Goal: Obtain resource: Download file/media

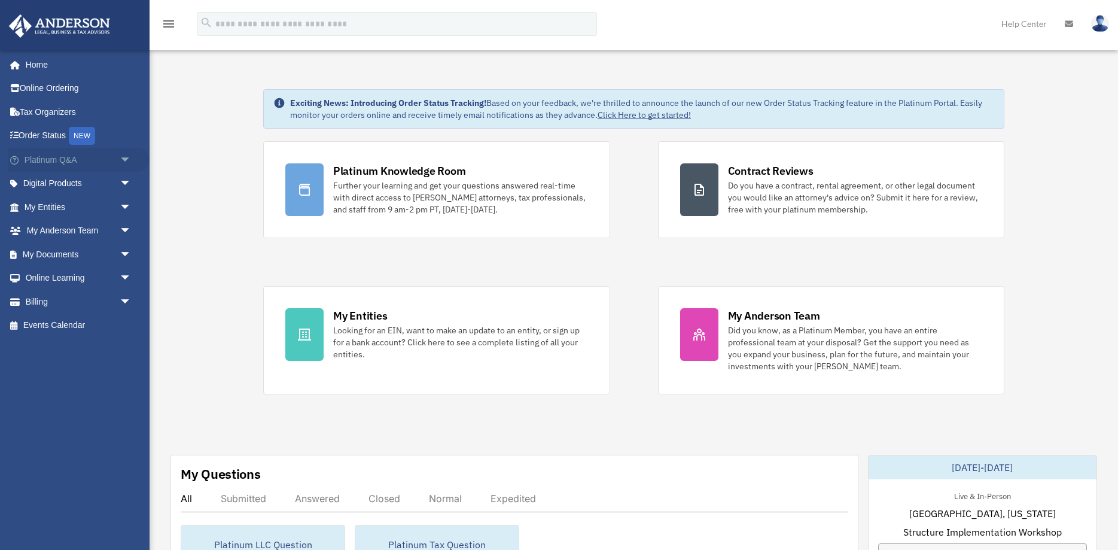
click at [98, 155] on link "Platinum Q&A arrow_drop_down" at bounding box center [78, 160] width 141 height 24
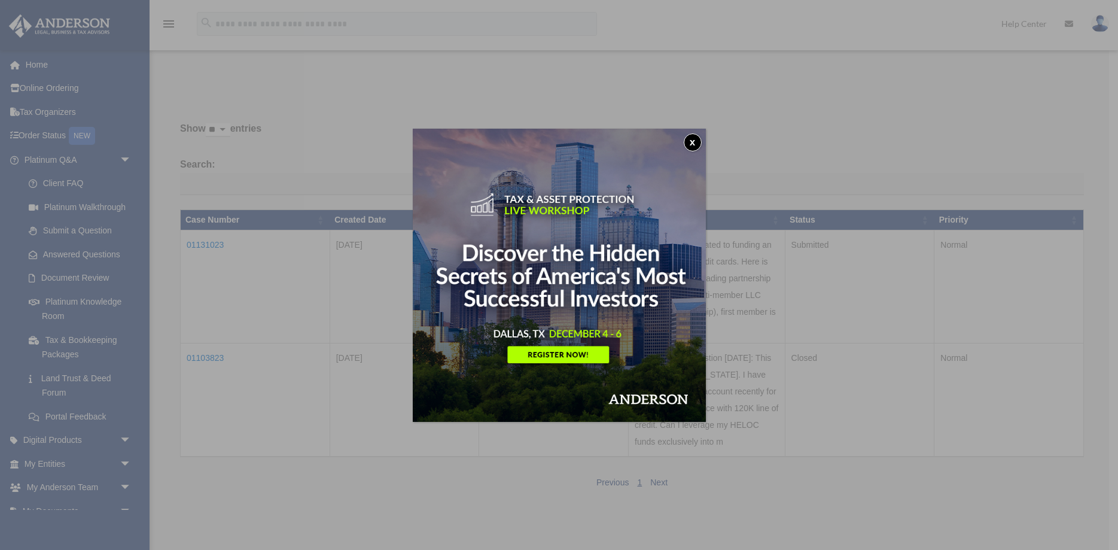
click at [689, 138] on button "x" at bounding box center [693, 142] width 18 height 18
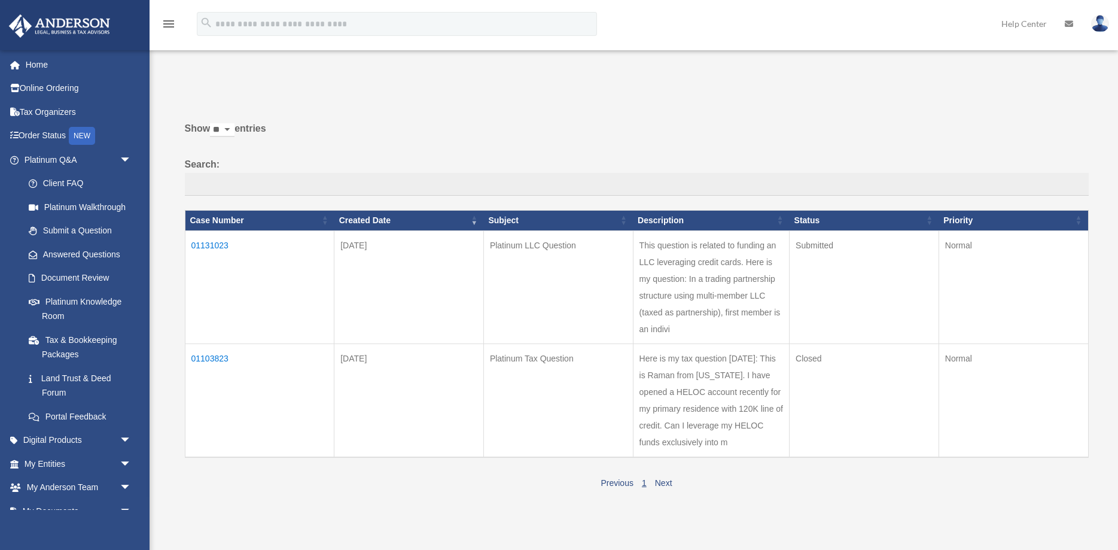
click at [217, 248] on td "01131023" at bounding box center [260, 286] width 150 height 113
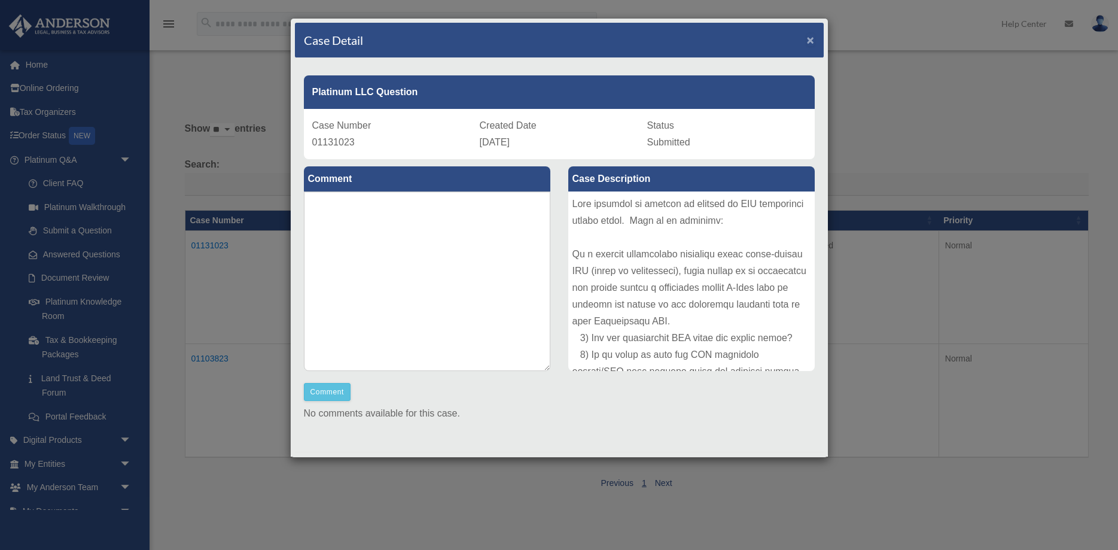
click at [812, 39] on span "×" at bounding box center [811, 40] width 8 height 14
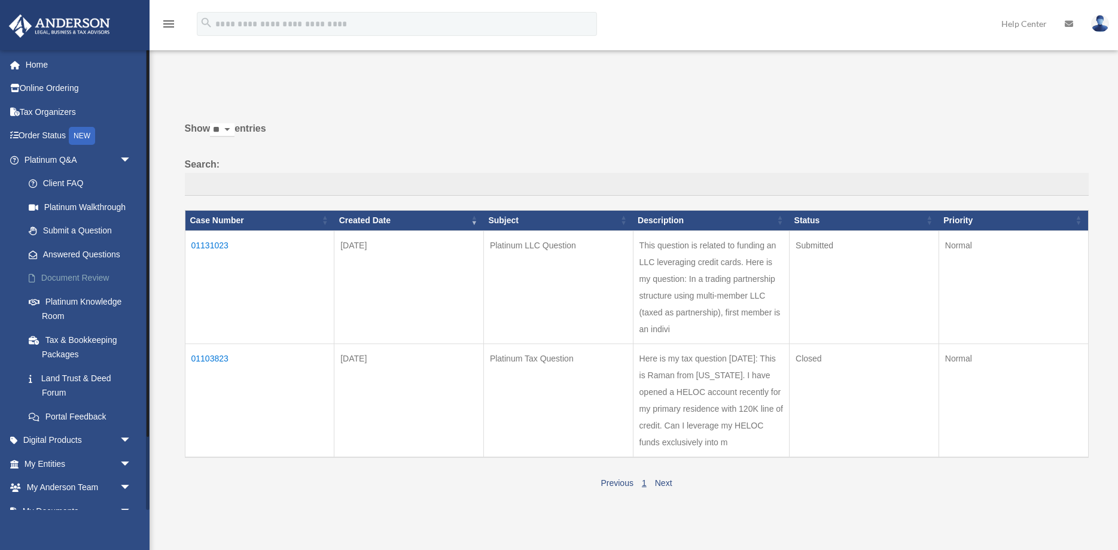
click at [93, 271] on link "Document Review" at bounding box center [83, 278] width 133 height 24
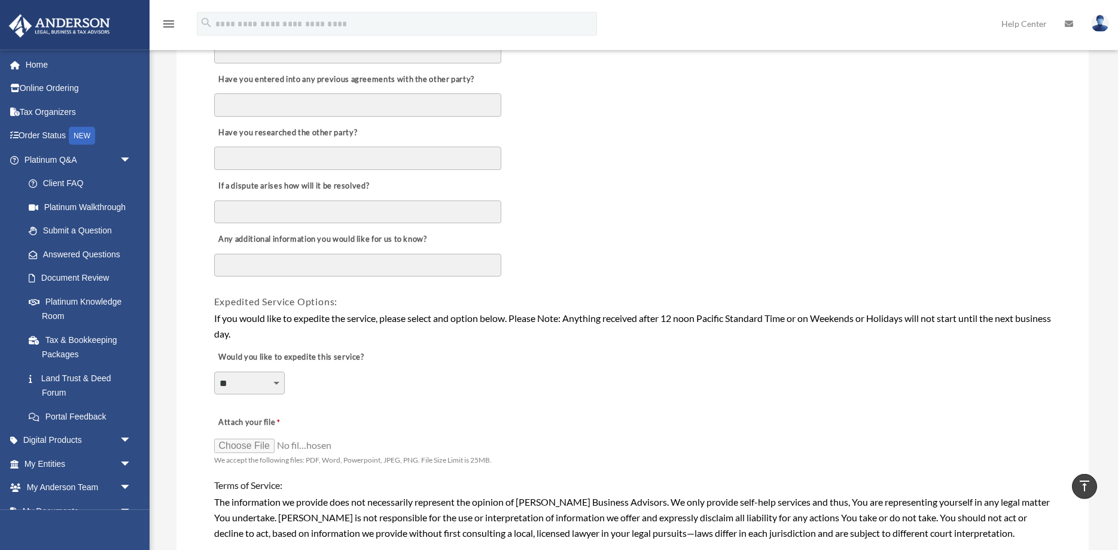
scroll to position [671, 0]
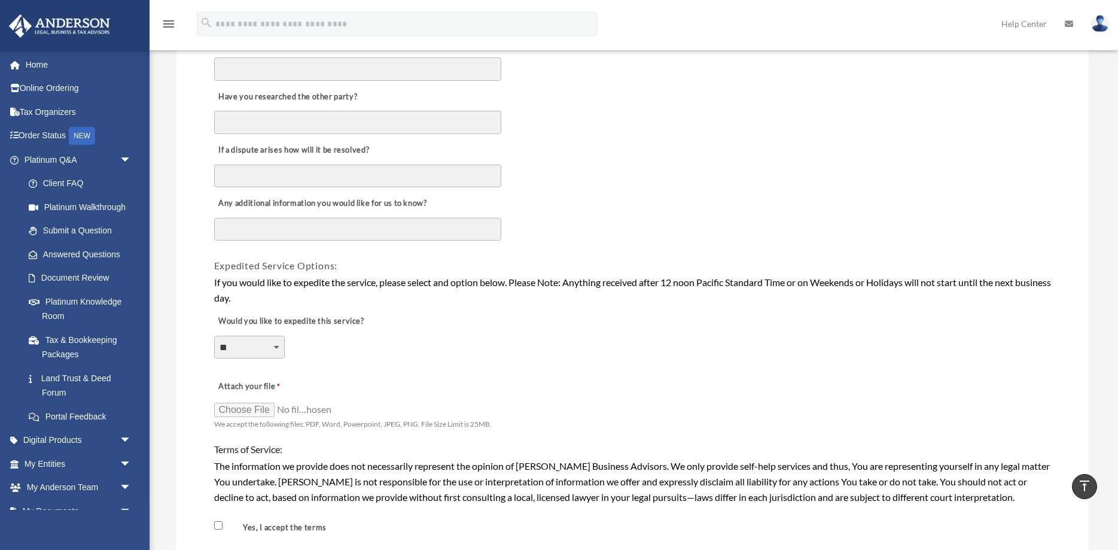
click at [214, 336] on select "**********" at bounding box center [249, 347] width 71 height 23
select select "********"
click option "***" at bounding box center [0, 0] width 0 height 0
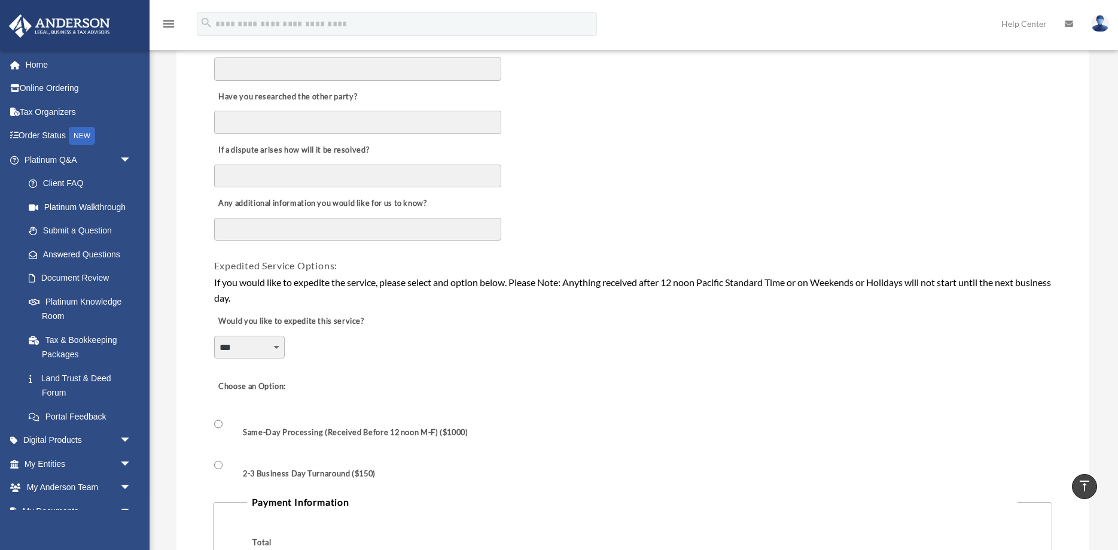
click at [1087, 404] on div "**********" at bounding box center [632, 273] width 912 height 1677
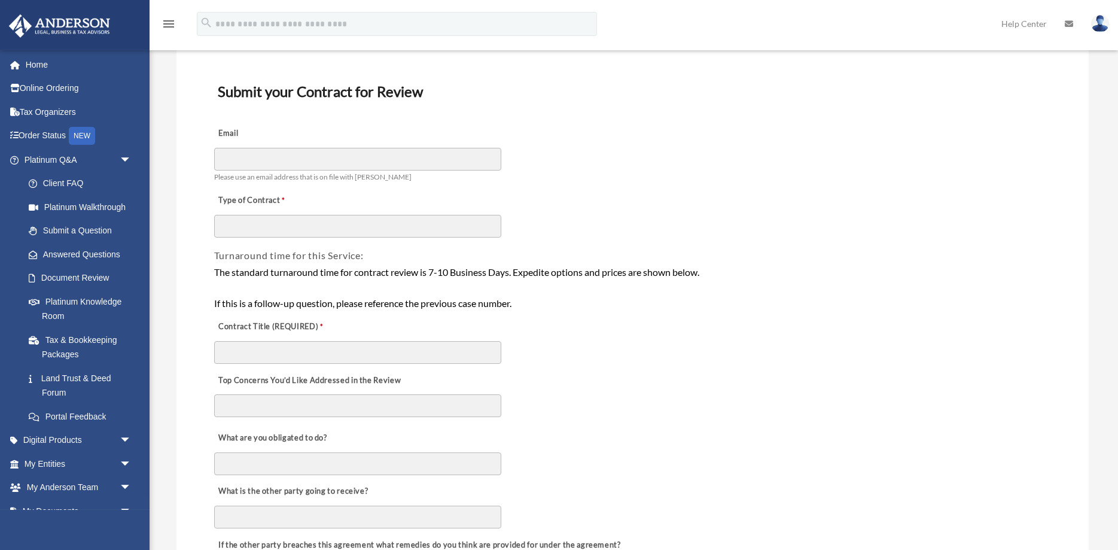
scroll to position [0, 0]
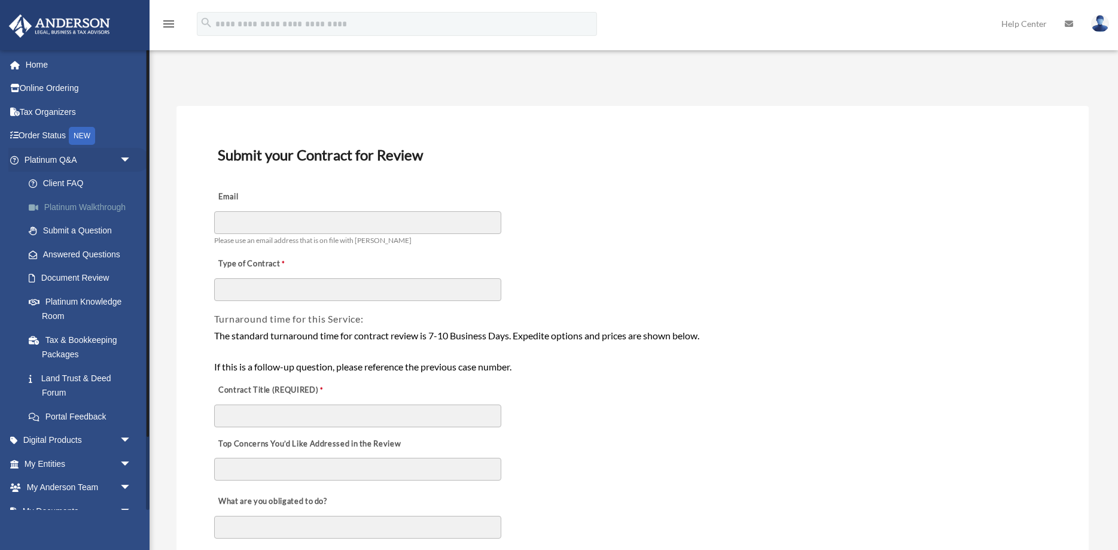
click at [106, 201] on link "Platinum Walkthrough" at bounding box center [83, 207] width 133 height 24
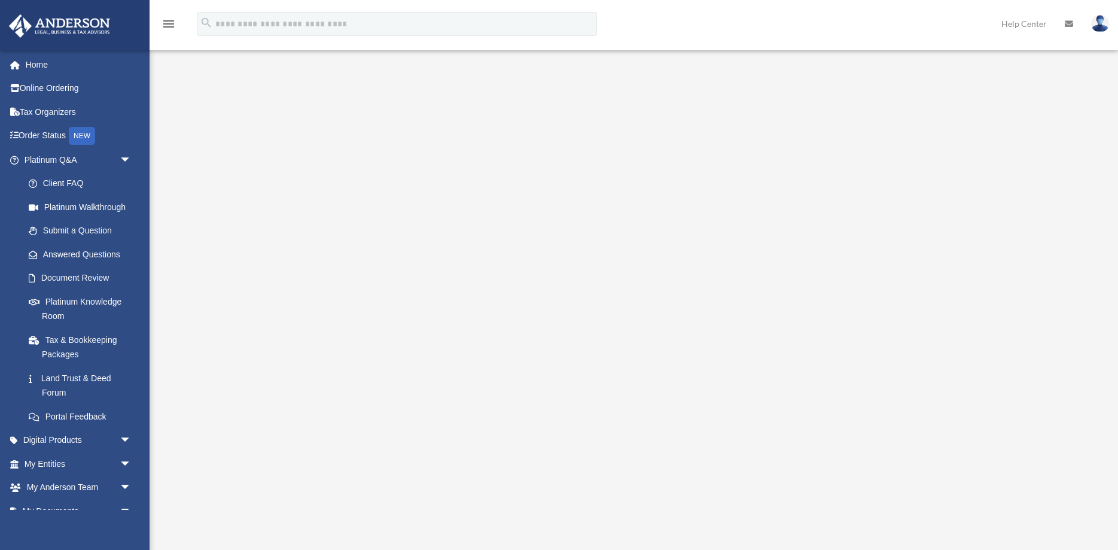
scroll to position [226, 0]
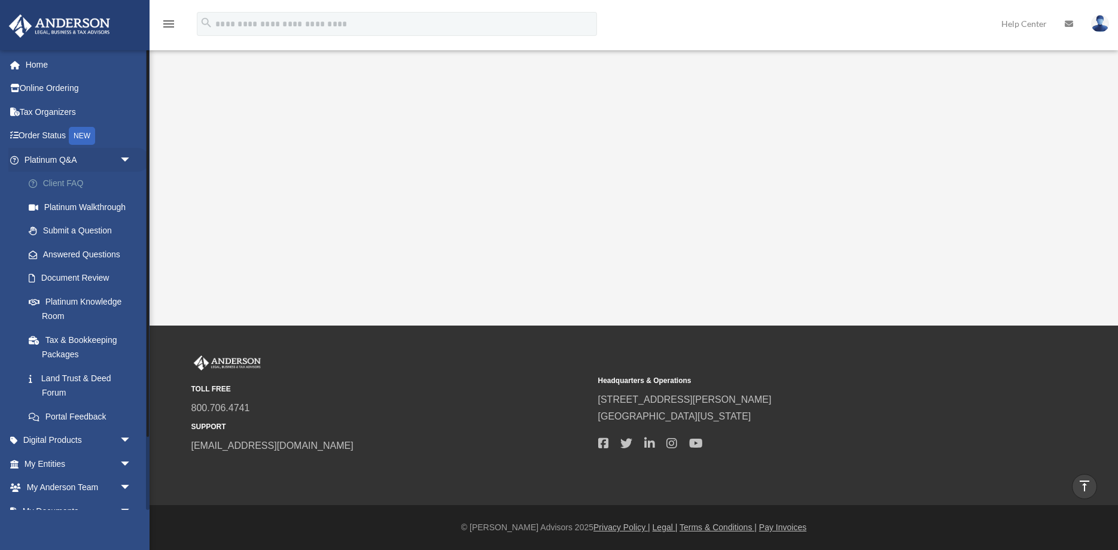
click at [68, 183] on link "Client FAQ" at bounding box center [83, 184] width 133 height 24
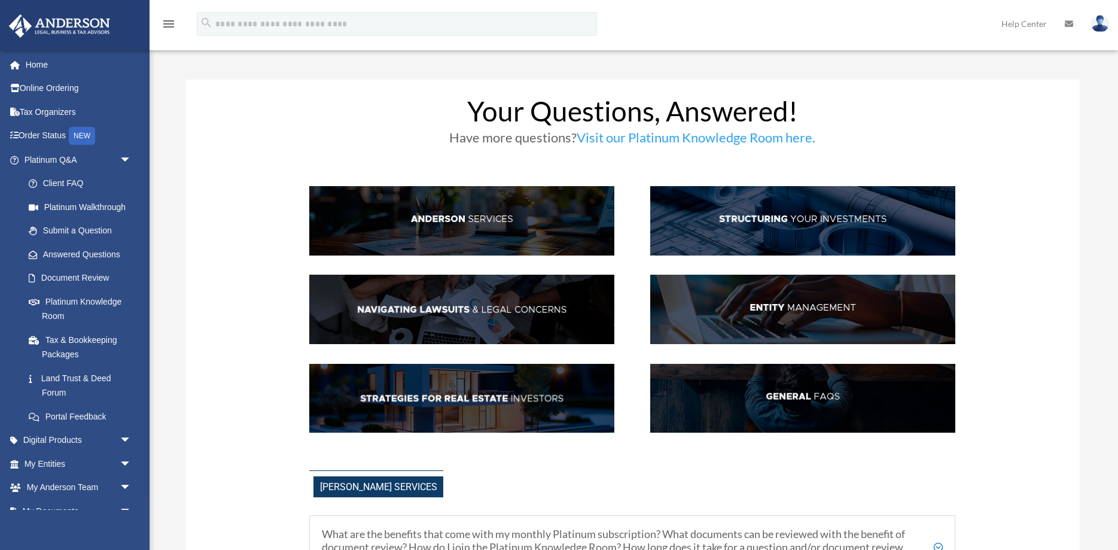
scroll to position [61, 0]
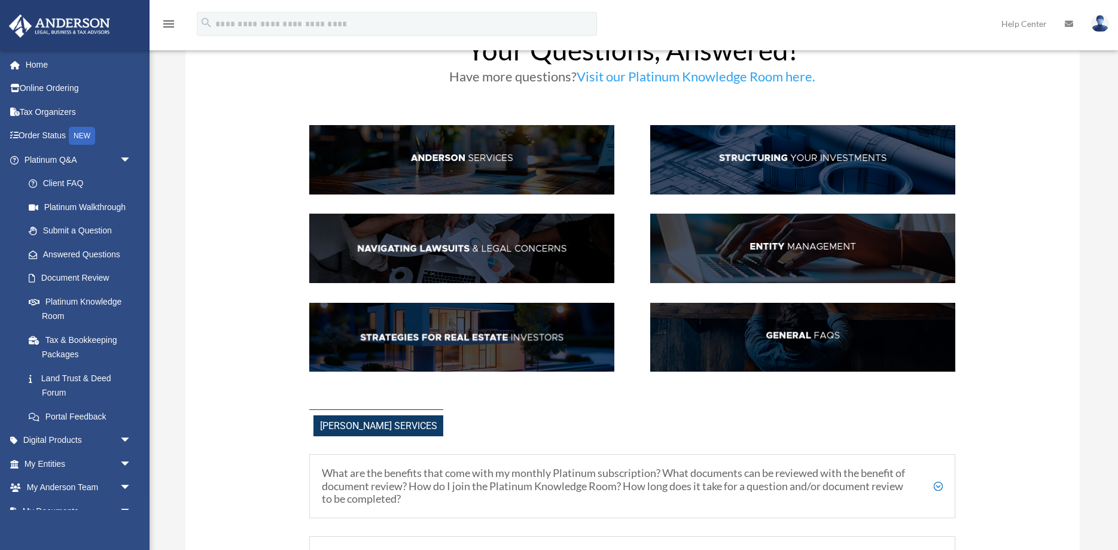
click at [767, 157] on img at bounding box center [802, 159] width 305 height 69
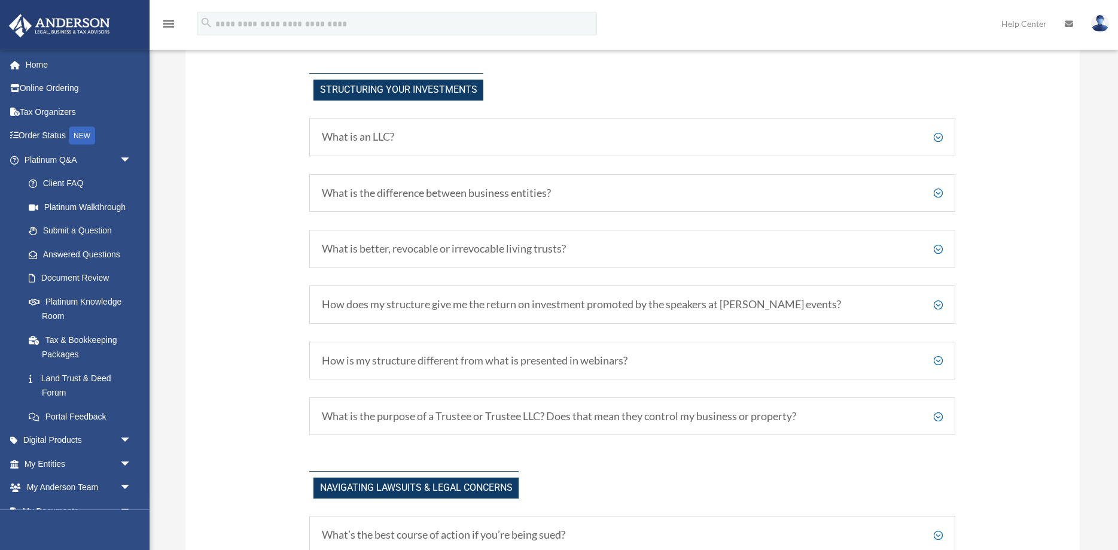
scroll to position [654, 0]
click at [938, 136] on h5 "What is an LLC?" at bounding box center [632, 136] width 621 height 13
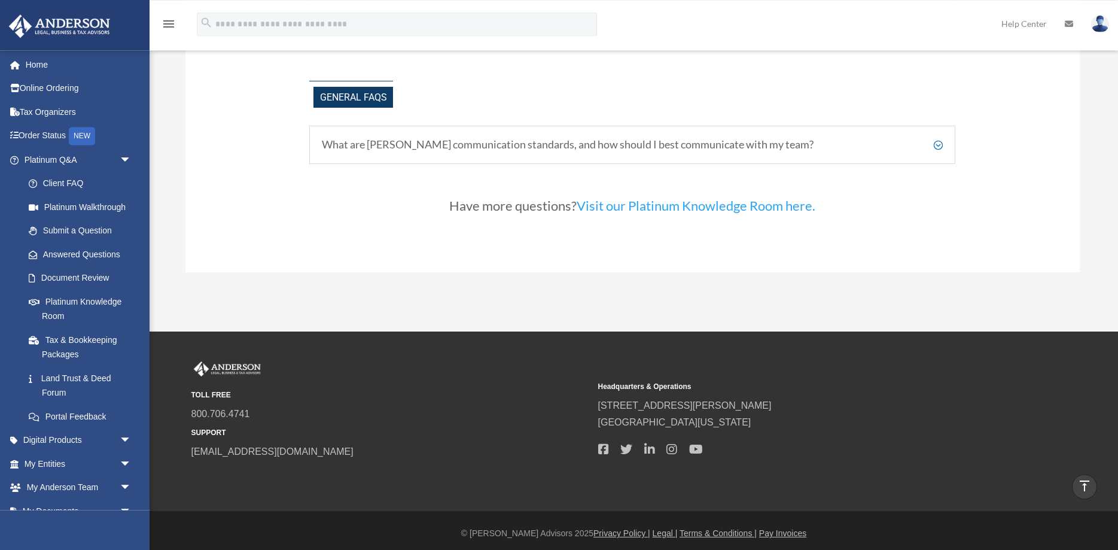
scroll to position [2802, 0]
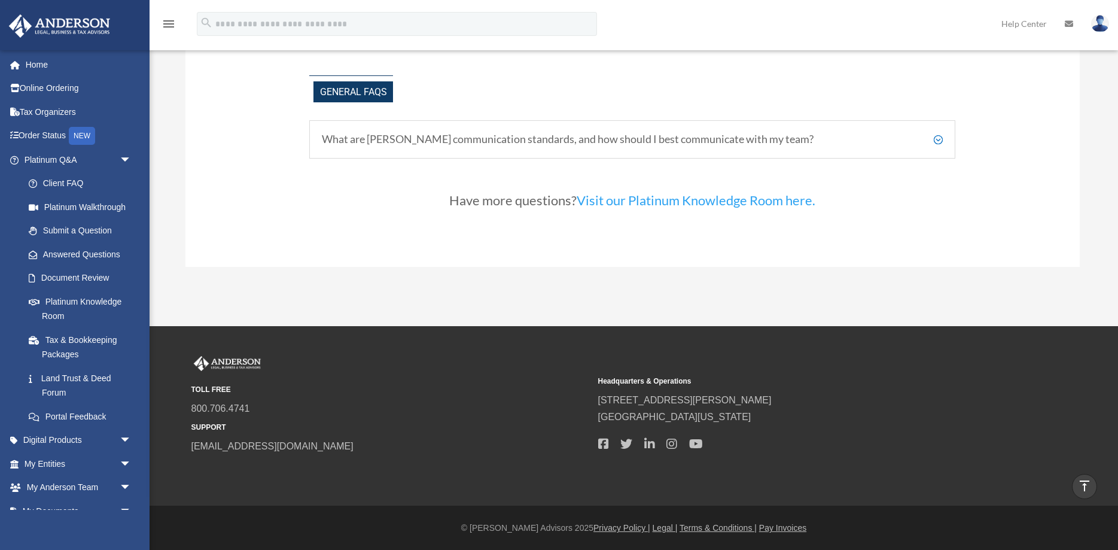
click at [710, 200] on link "Visit our Platinum Knowledge Room here." at bounding box center [696, 203] width 239 height 22
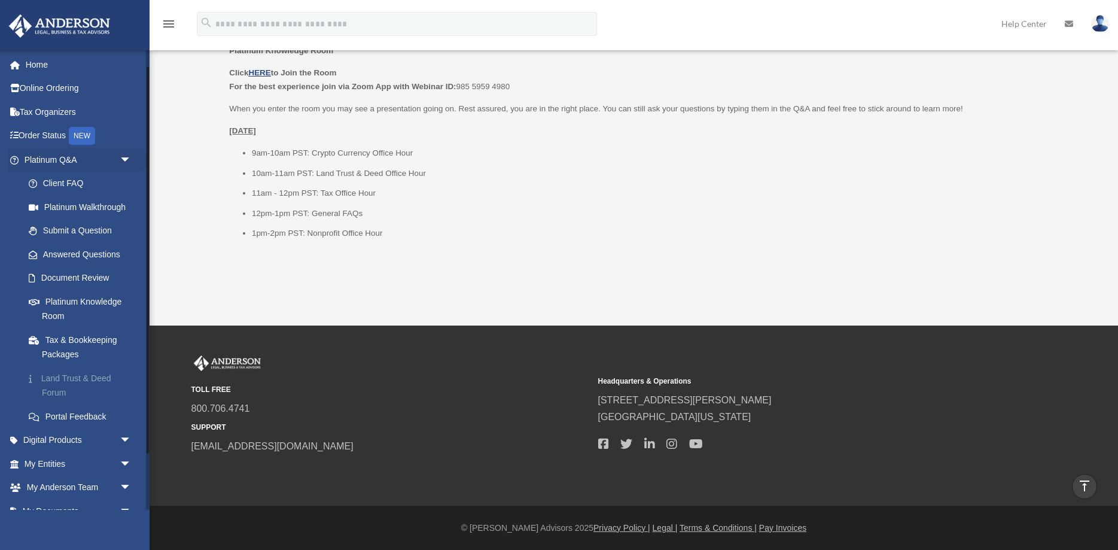
scroll to position [57, 0]
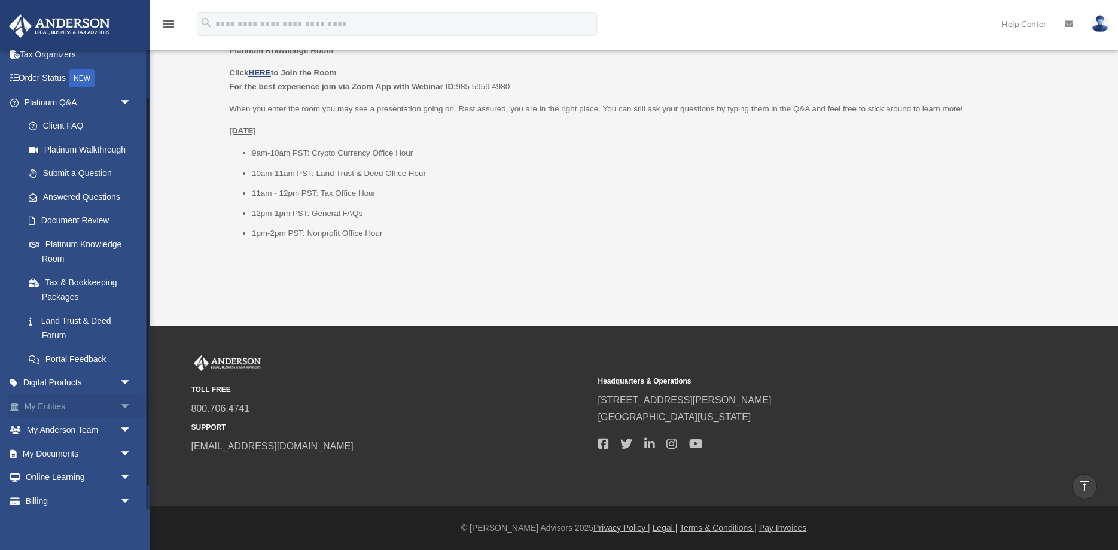
click at [121, 410] on span "arrow_drop_down" at bounding box center [132, 406] width 24 height 25
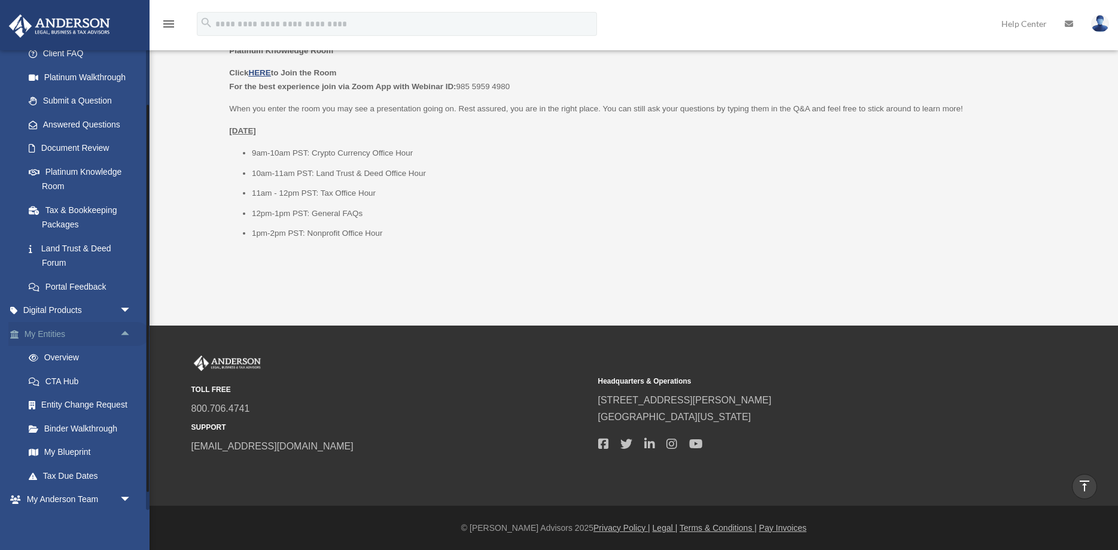
scroll to position [172, 0]
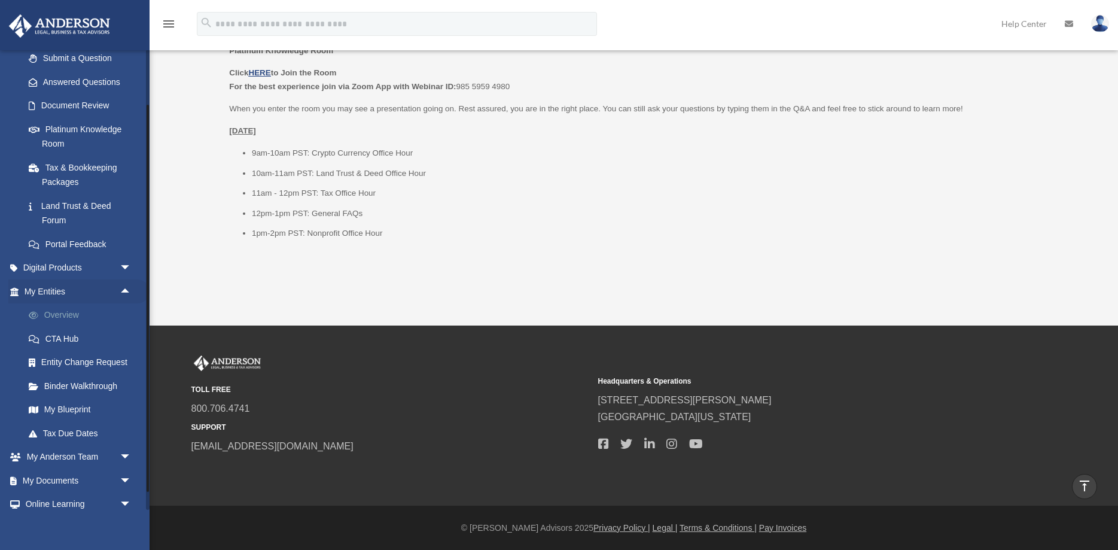
click at [62, 314] on link "Overview" at bounding box center [83, 315] width 133 height 24
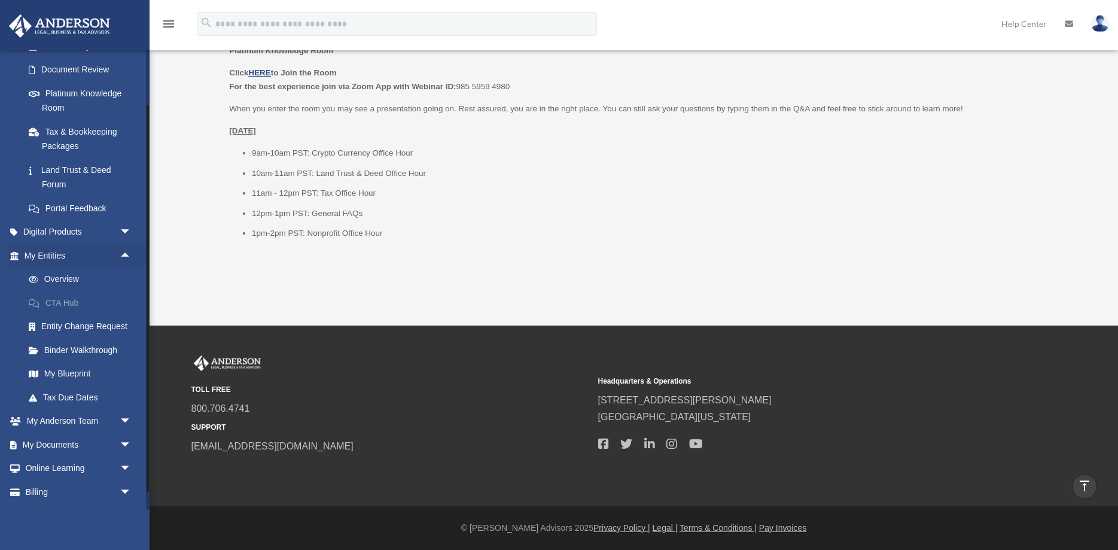
scroll to position [229, 0]
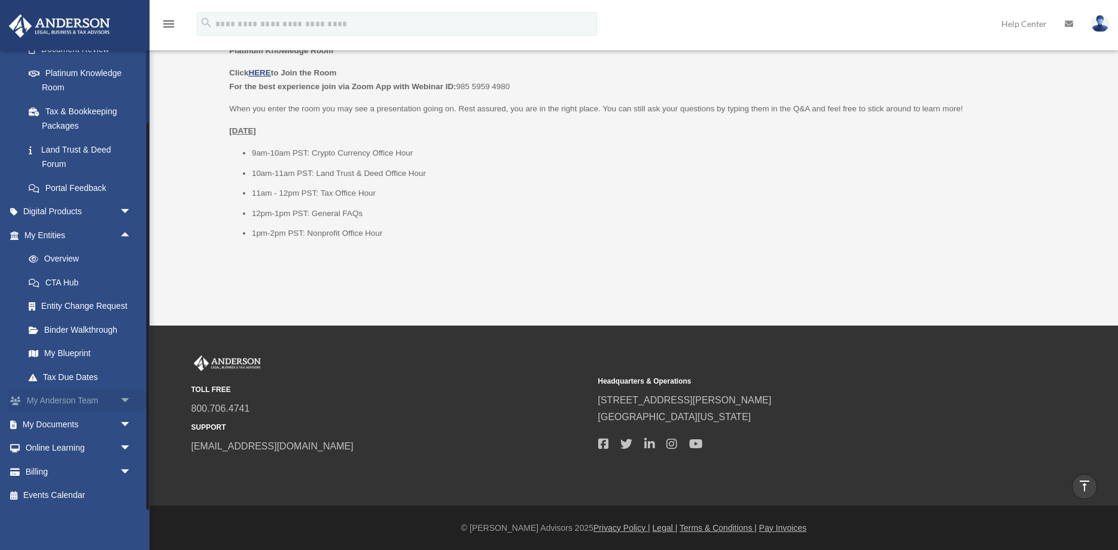
click at [126, 396] on span "arrow_drop_down" at bounding box center [132, 401] width 24 height 25
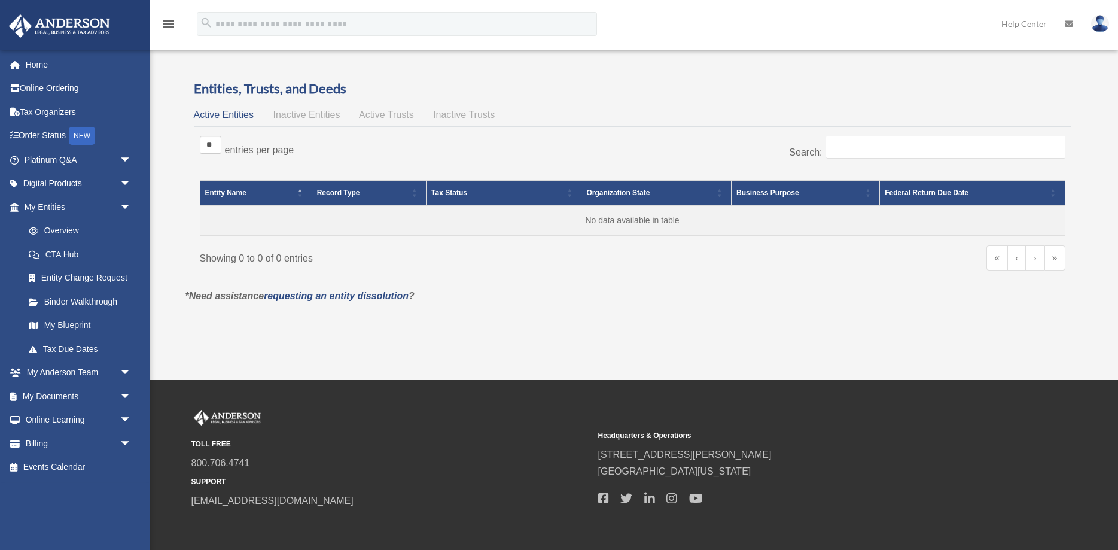
scroll to position [54, 0]
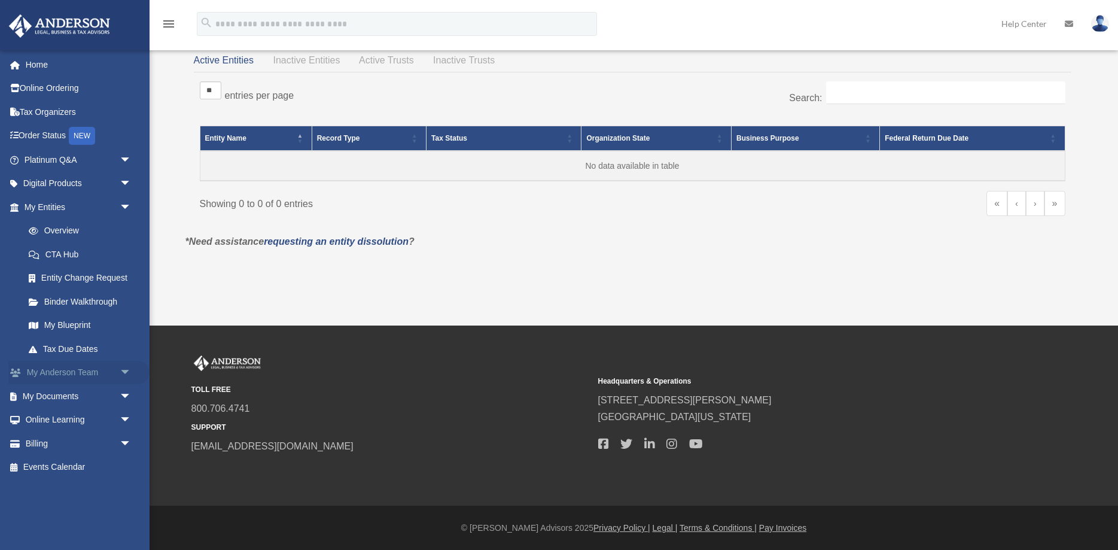
click at [115, 373] on link "My [PERSON_NAME] Team arrow_drop_down" at bounding box center [78, 373] width 141 height 24
click at [130, 369] on span "arrow_drop_down" at bounding box center [132, 373] width 24 height 25
click at [106, 421] on link "Anderson System" at bounding box center [83, 420] width 133 height 24
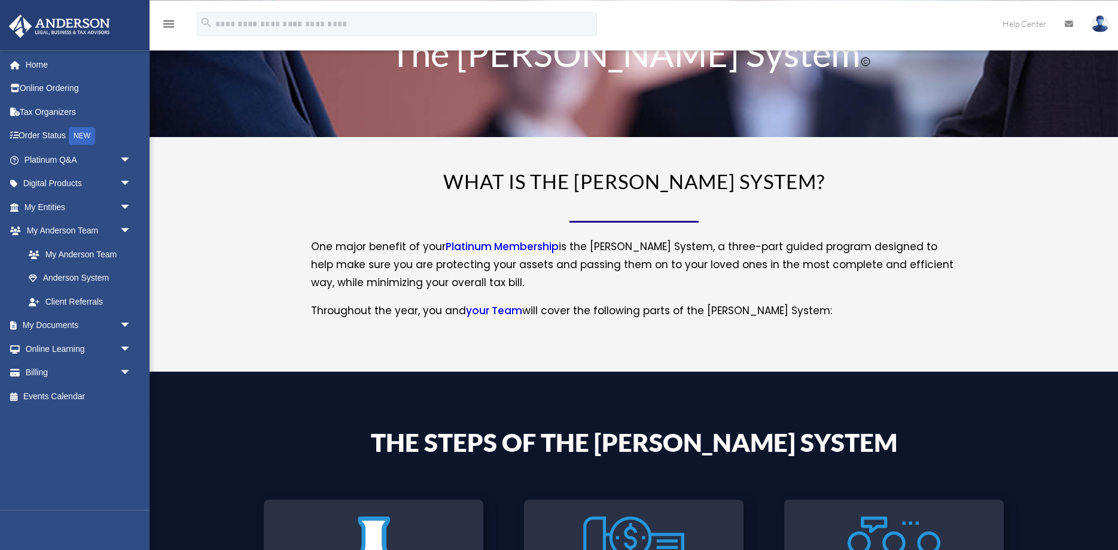
scroll to position [122, 0]
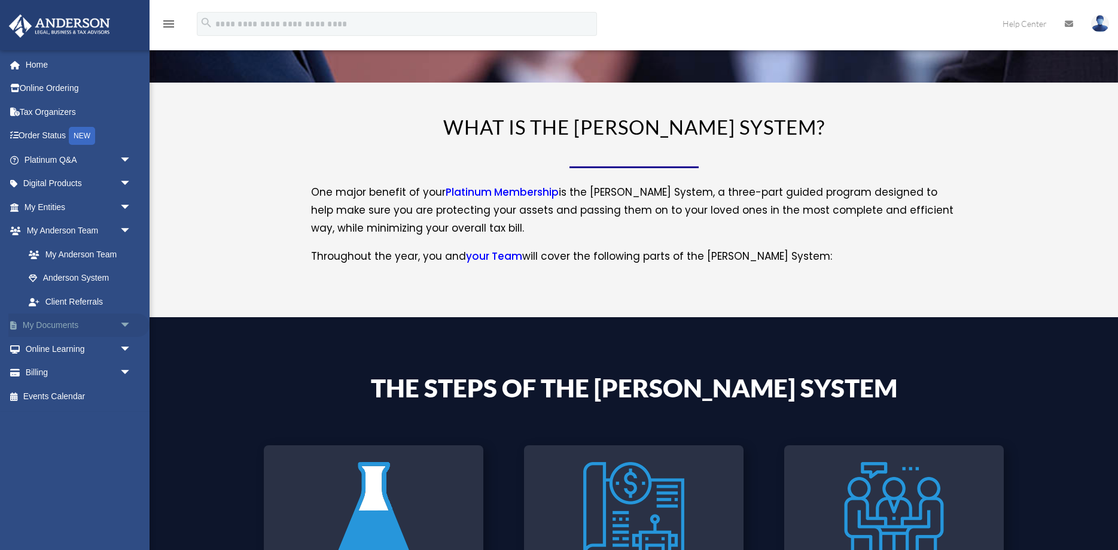
click at [133, 329] on span "arrow_drop_down" at bounding box center [132, 326] width 24 height 25
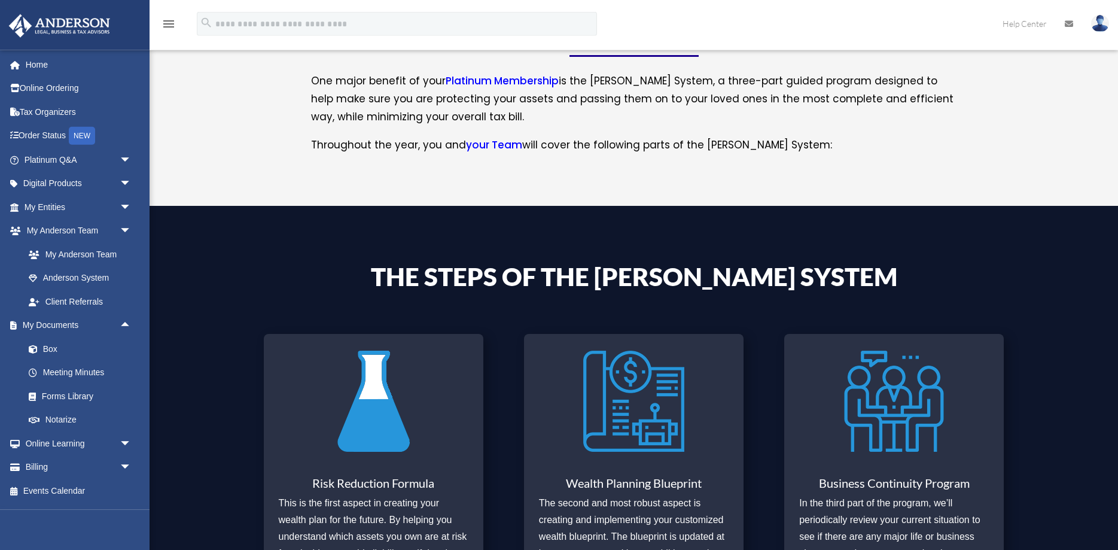
scroll to position [244, 0]
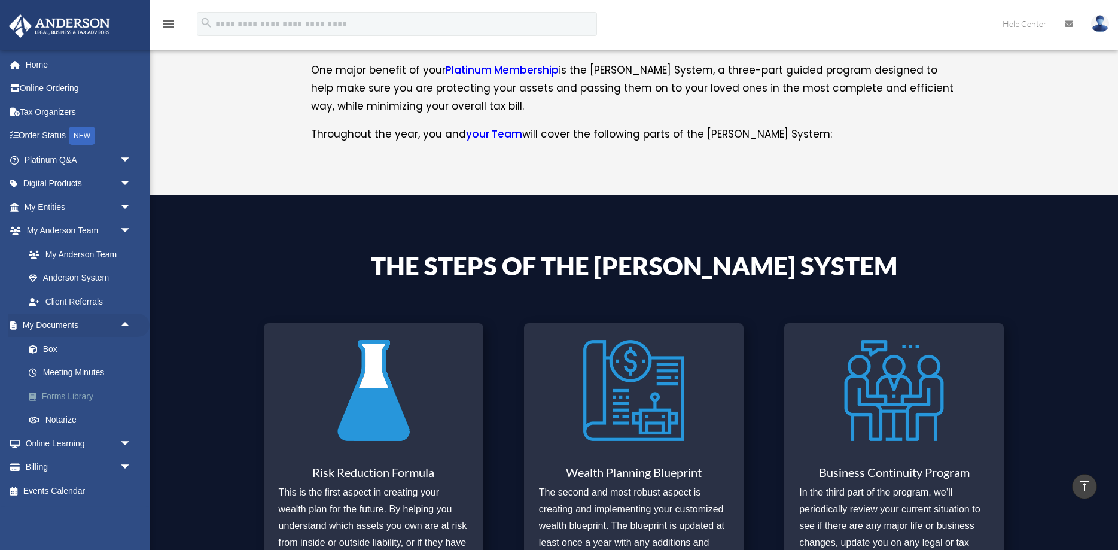
click at [89, 395] on link "Forms Library" at bounding box center [83, 396] width 133 height 24
click at [132, 444] on span "arrow_drop_down" at bounding box center [132, 443] width 24 height 25
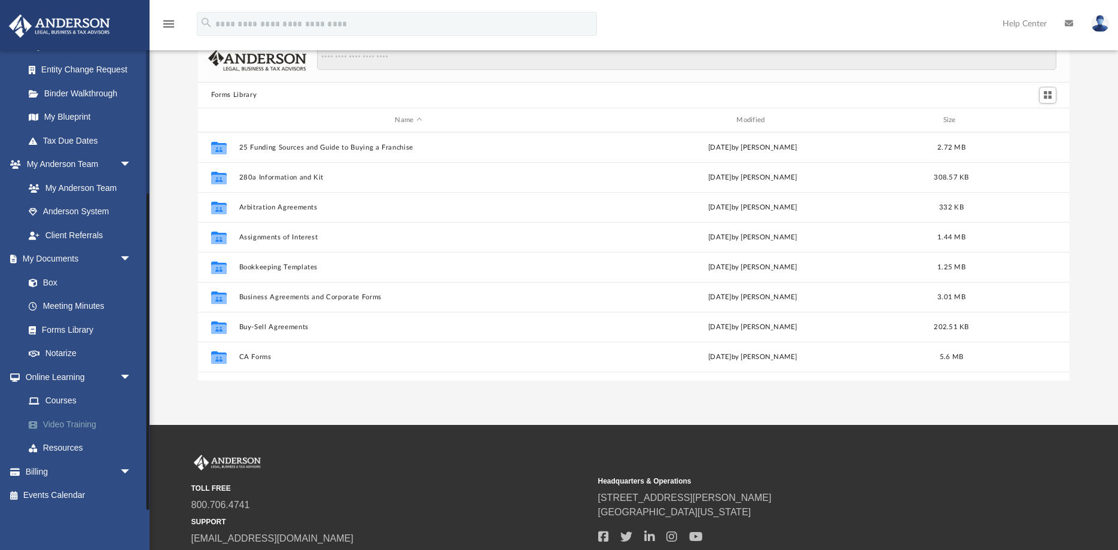
scroll to position [272, 872]
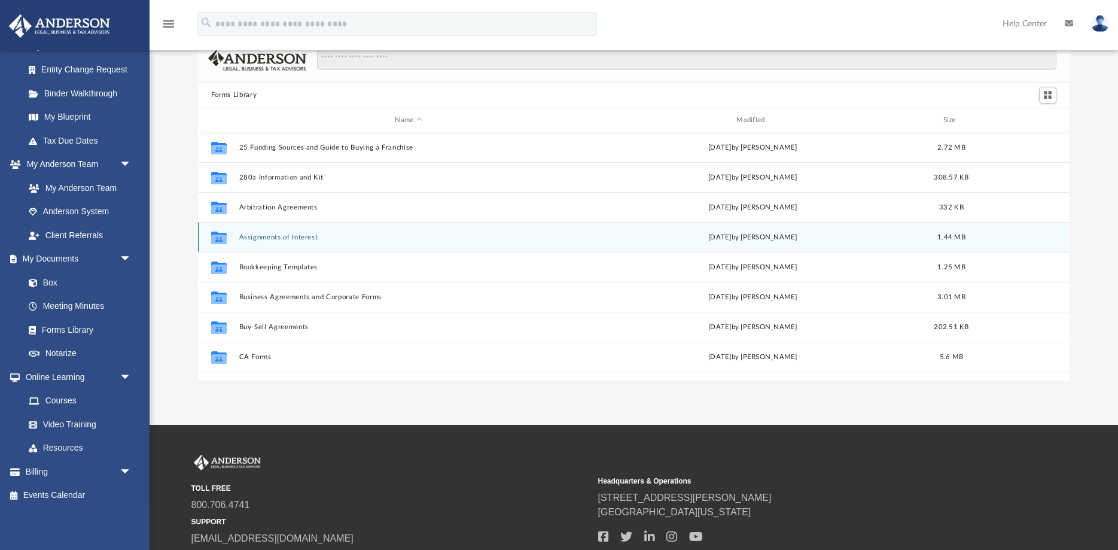
click at [291, 236] on button "Assignments of Interest" at bounding box center [408, 237] width 339 height 8
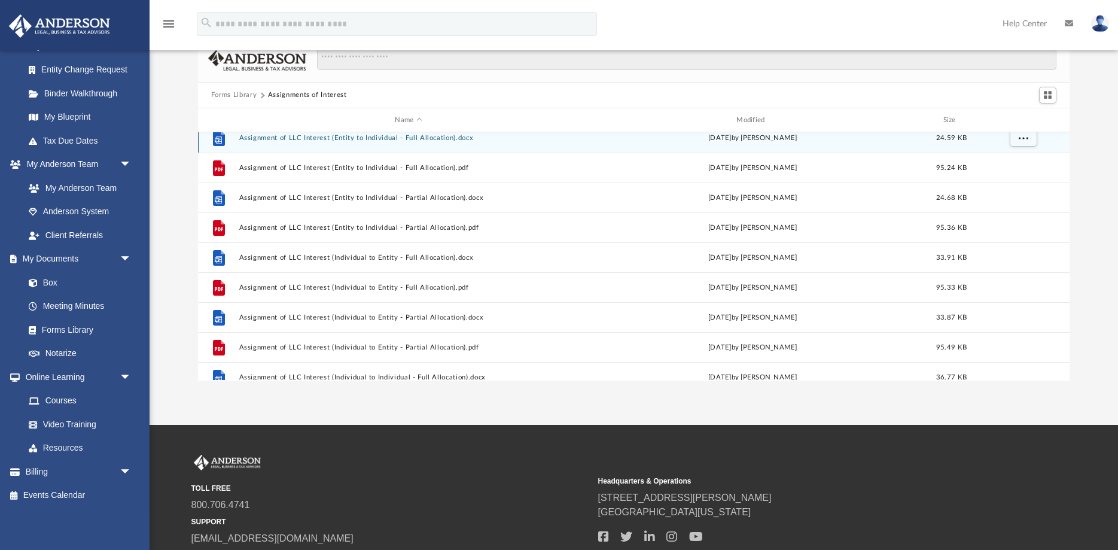
scroll to position [197, 0]
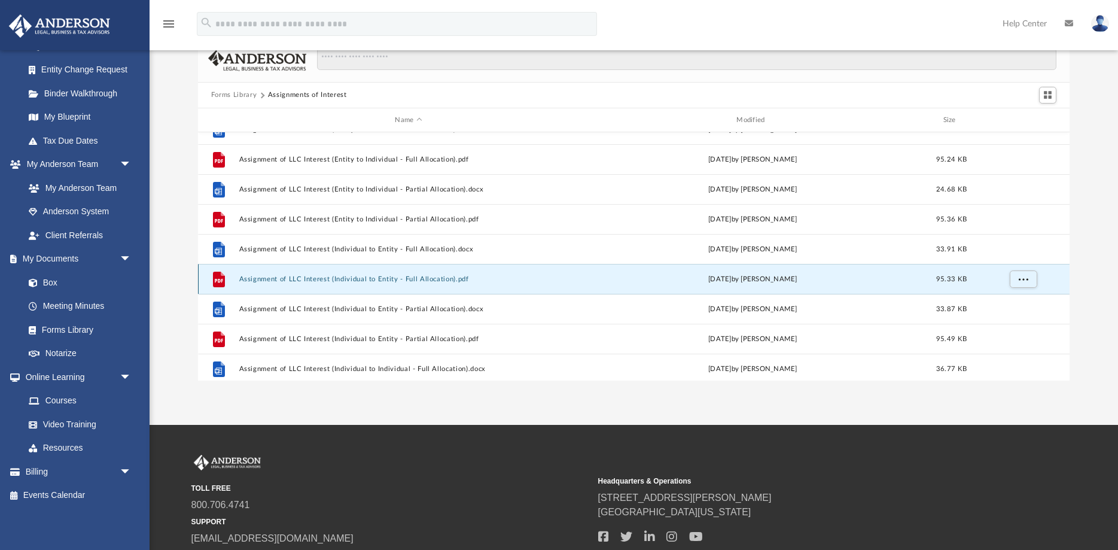
click at [410, 278] on button "Assignment of LLC Interest (Individual to Entity - Full Allocation).pdf" at bounding box center [408, 279] width 339 height 8
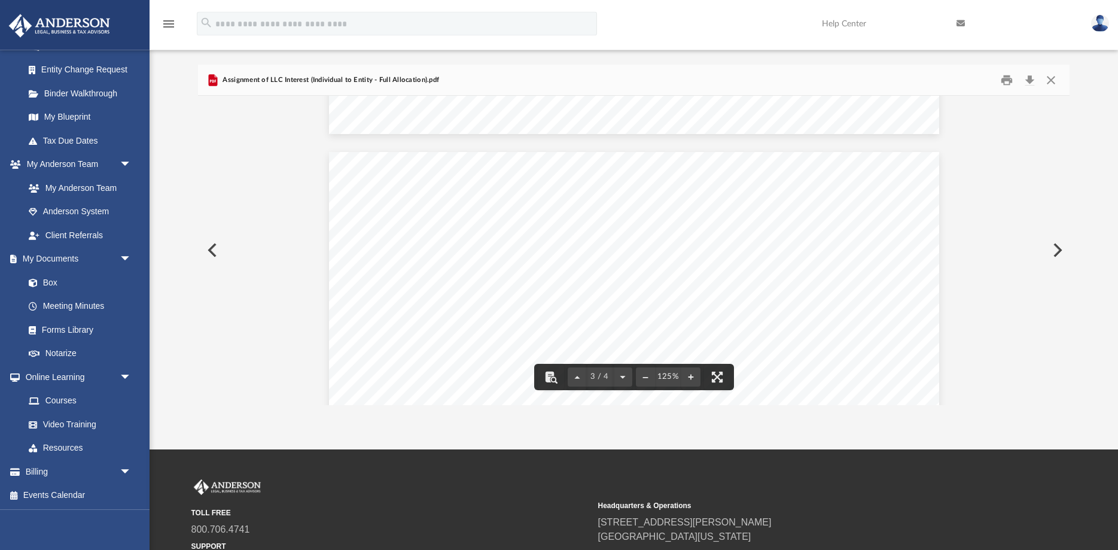
scroll to position [0, 0]
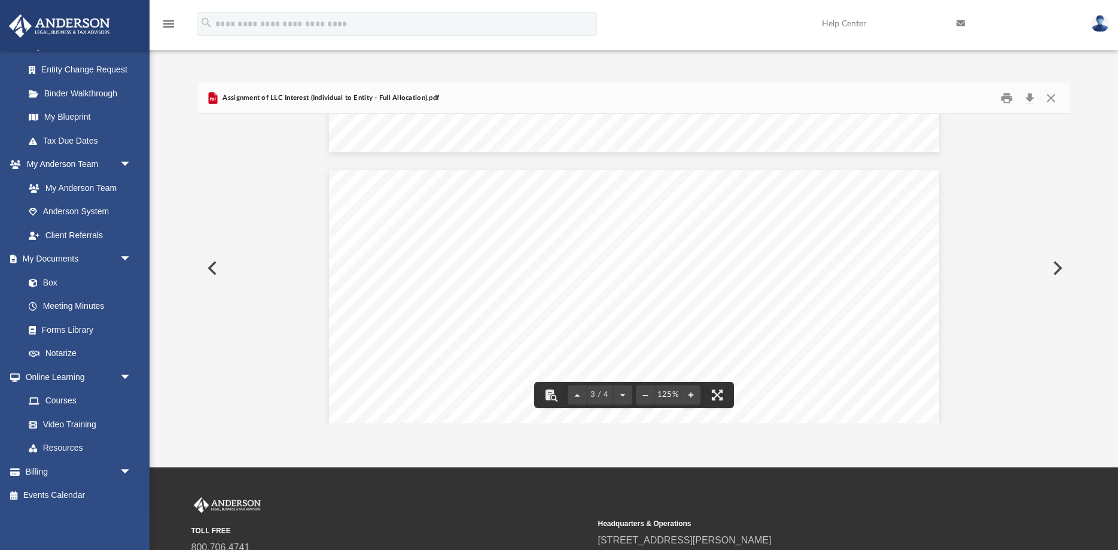
click at [205, 267] on button "Preview" at bounding box center [211, 268] width 26 height 34
click at [1051, 102] on button "Close" at bounding box center [1051, 98] width 22 height 19
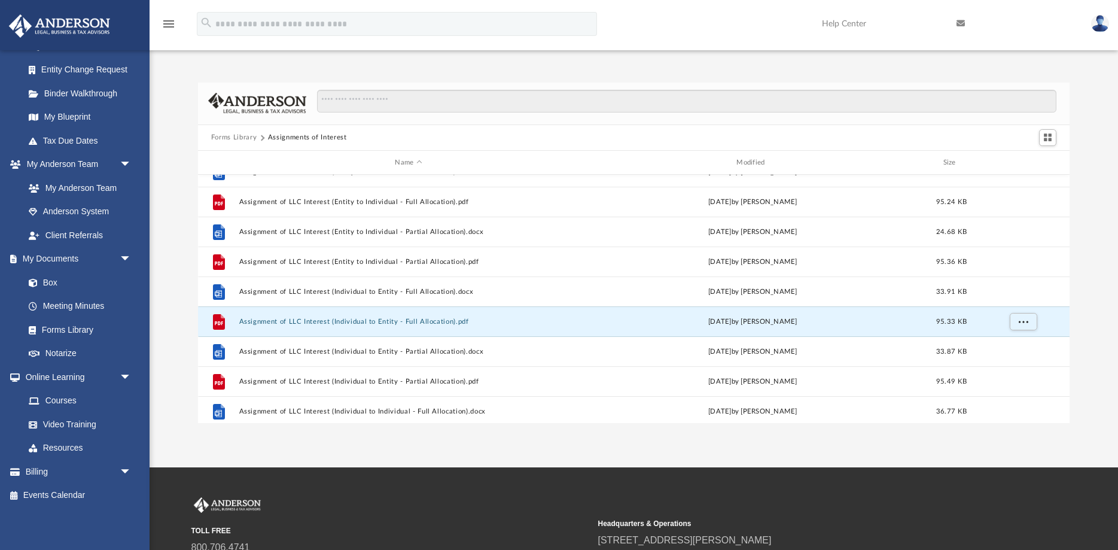
click at [243, 139] on button "Forms Library" at bounding box center [233, 137] width 45 height 11
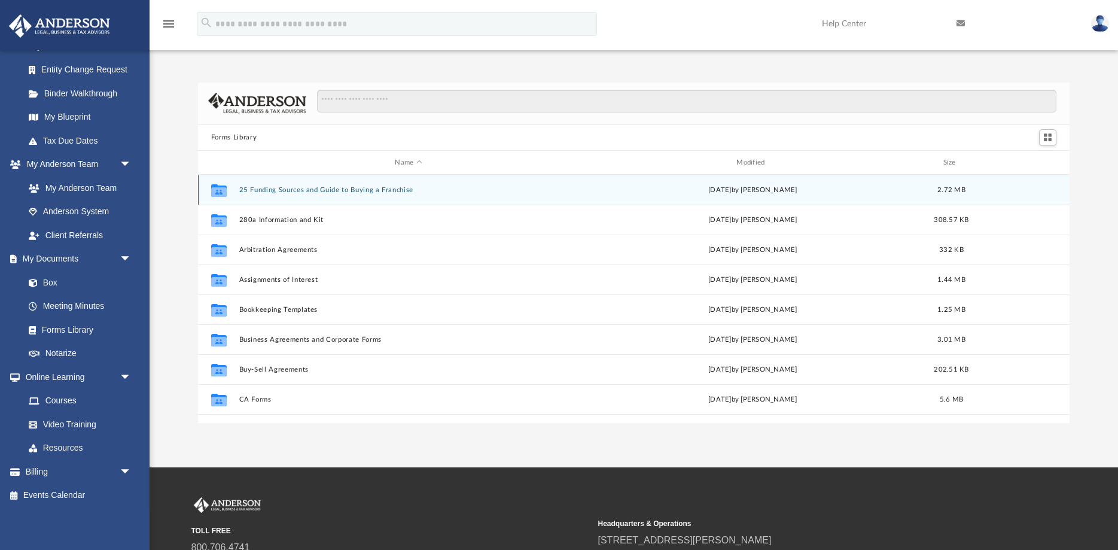
click at [324, 190] on button "25 Funding Sources and Guide to Buying a Franchise" at bounding box center [408, 190] width 339 height 8
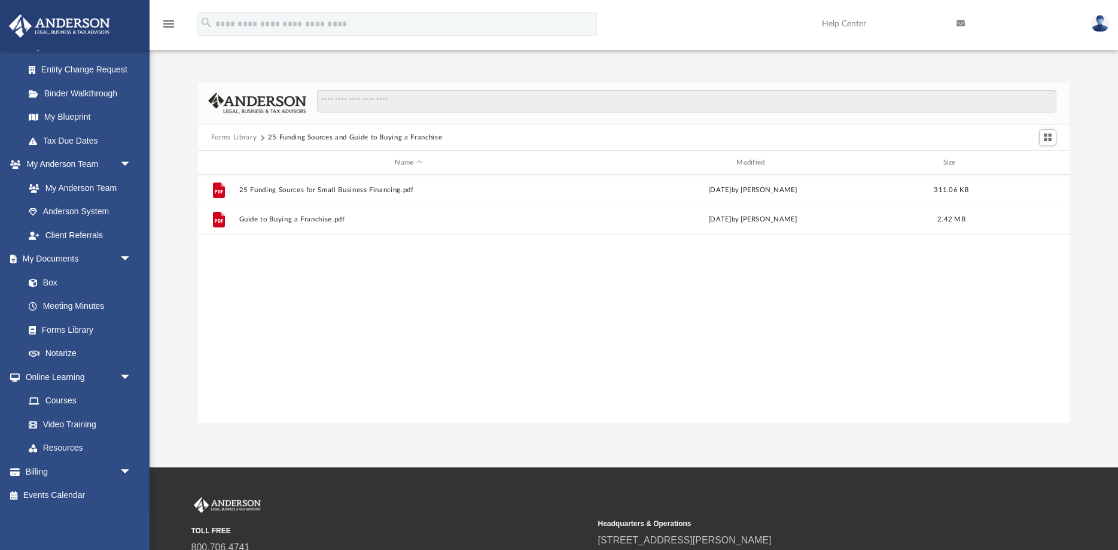
click at [236, 139] on button "Forms Library" at bounding box center [233, 137] width 45 height 11
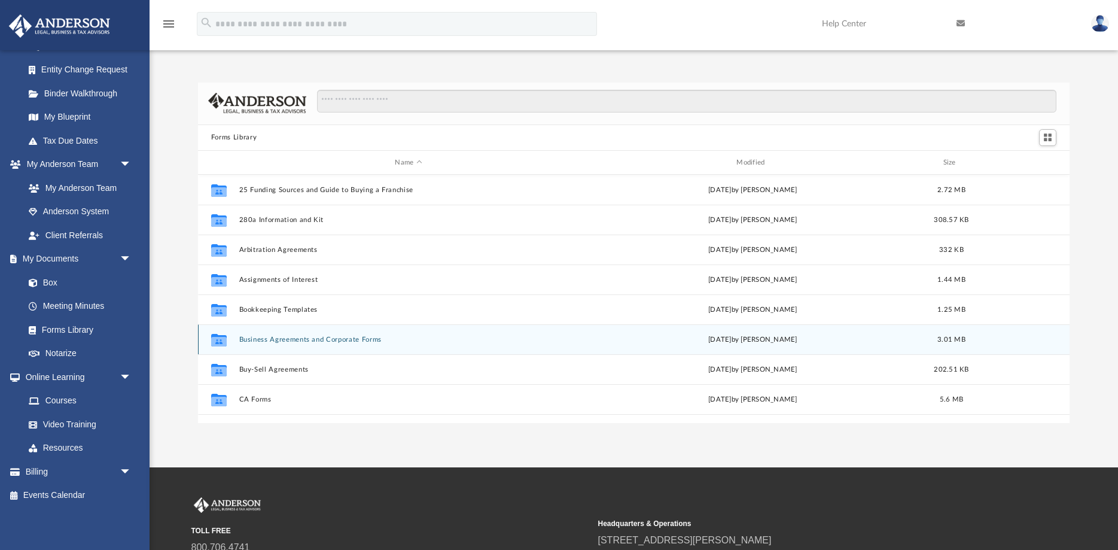
click at [300, 342] on button "Business Agreements and Corporate Forms" at bounding box center [408, 340] width 339 height 8
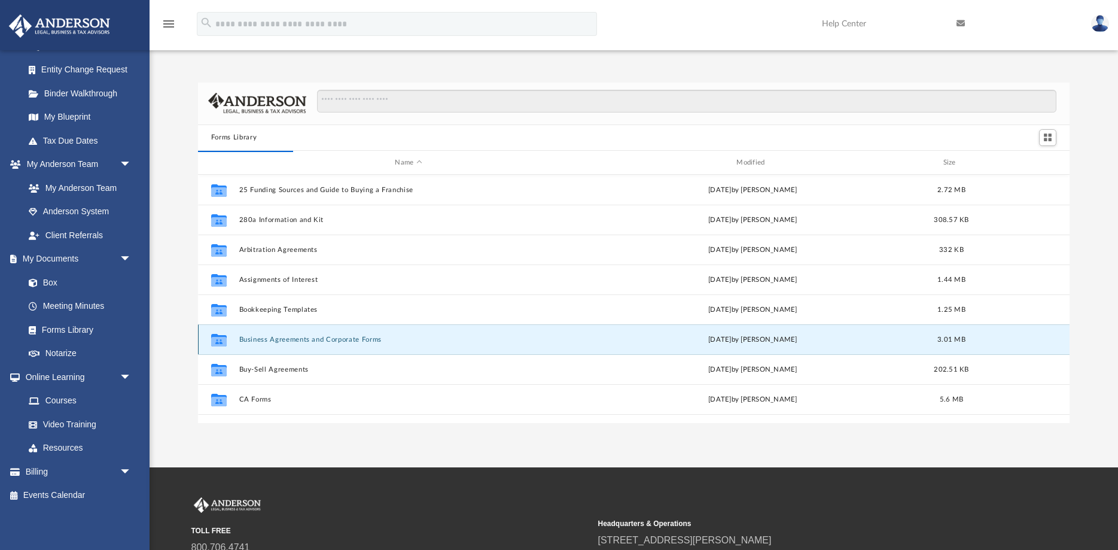
click at [297, 337] on button "Business Agreements and Corporate Forms" at bounding box center [408, 340] width 339 height 8
click at [264, 342] on button "Business Agreements and Corporate Forms" at bounding box center [408, 340] width 339 height 8
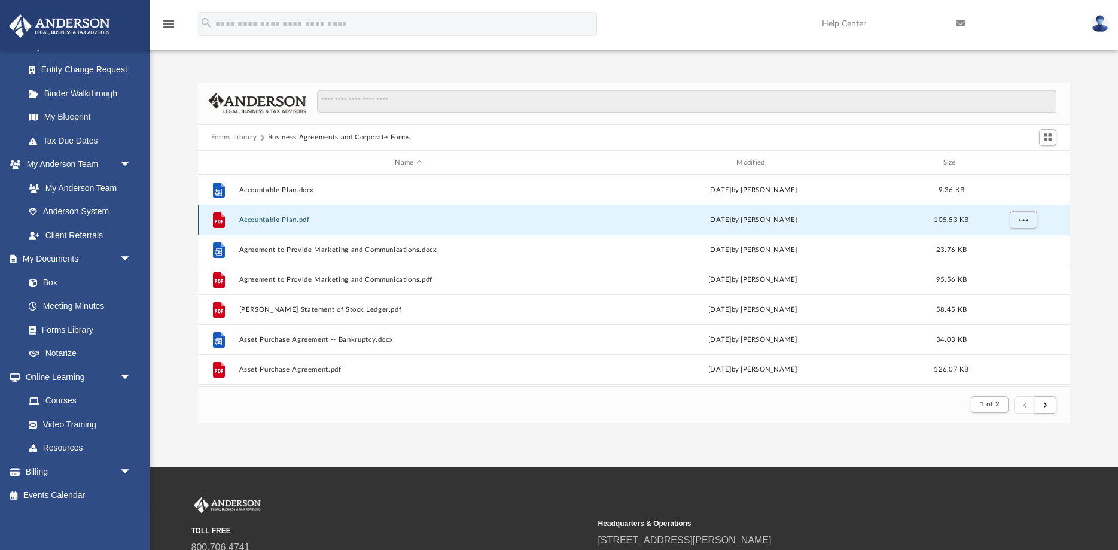
click at [279, 219] on button "Accountable Plan.pdf" at bounding box center [408, 220] width 339 height 8
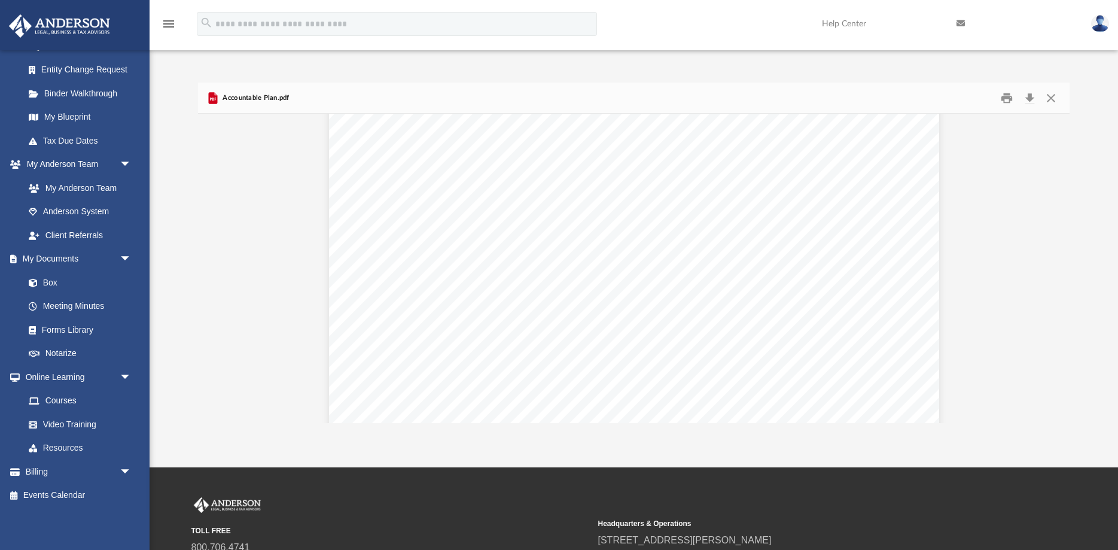
scroll to position [498, 0]
click at [1049, 95] on button "Close" at bounding box center [1051, 98] width 22 height 19
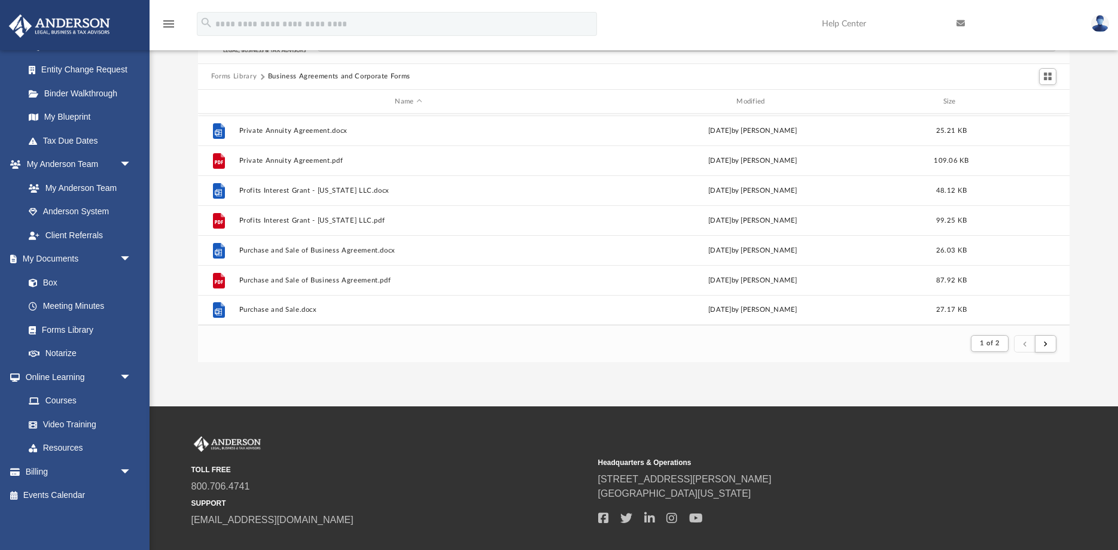
scroll to position [132, 0]
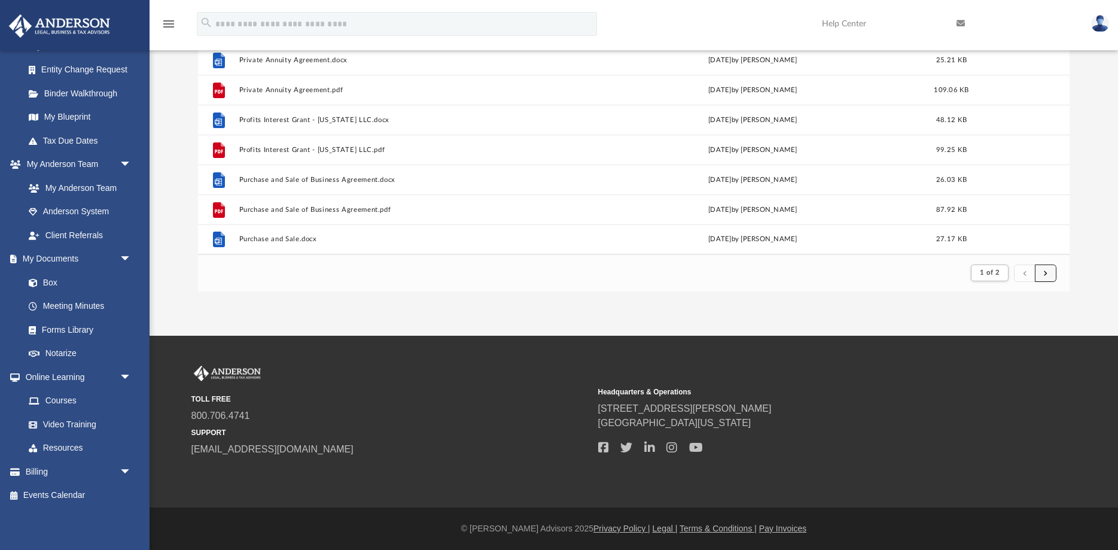
click at [1045, 270] on span "submit" at bounding box center [1046, 272] width 4 height 7
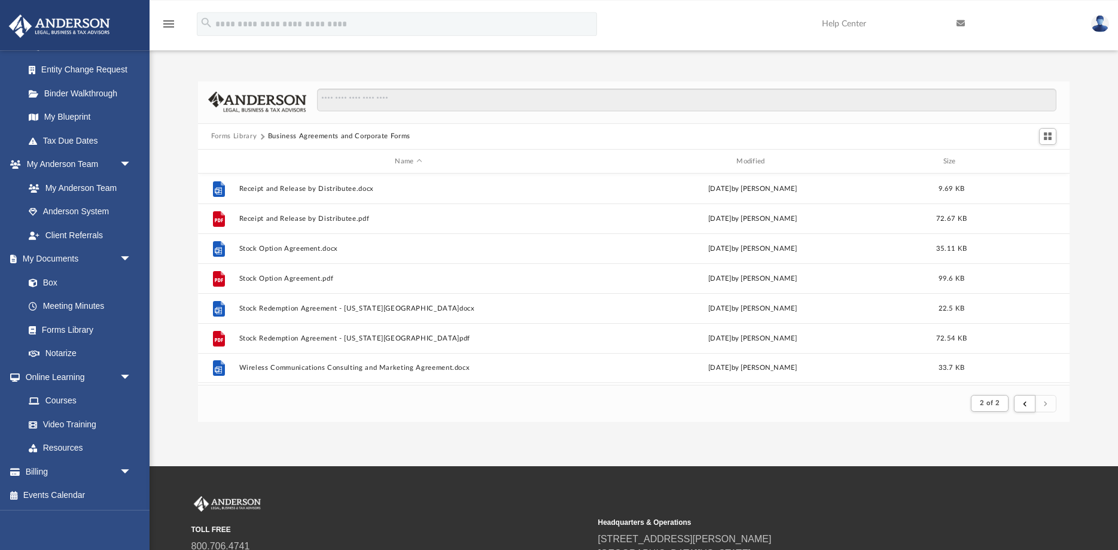
scroll to position [0, 0]
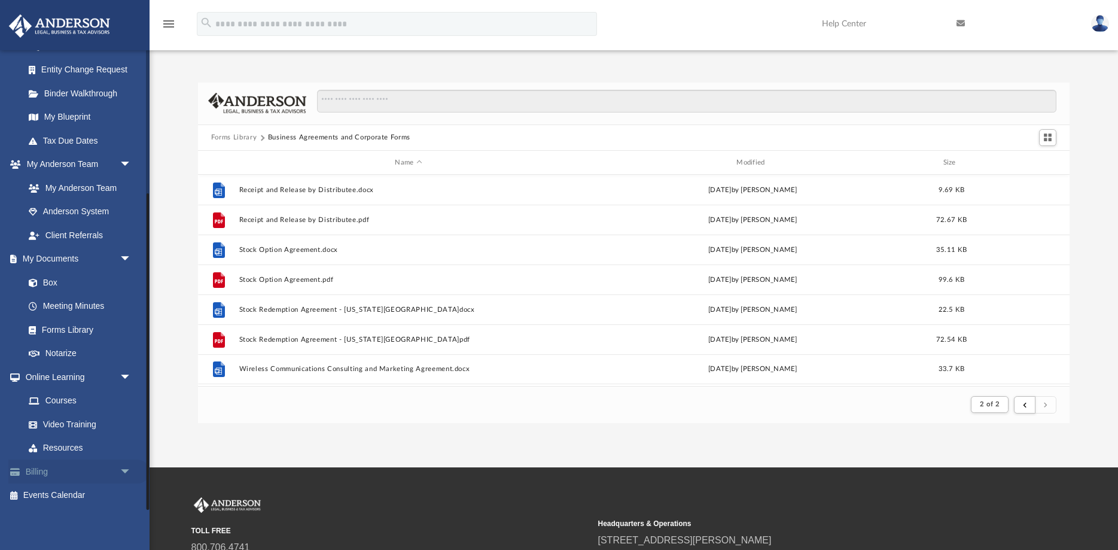
click at [131, 465] on span "arrow_drop_down" at bounding box center [132, 471] width 24 height 25
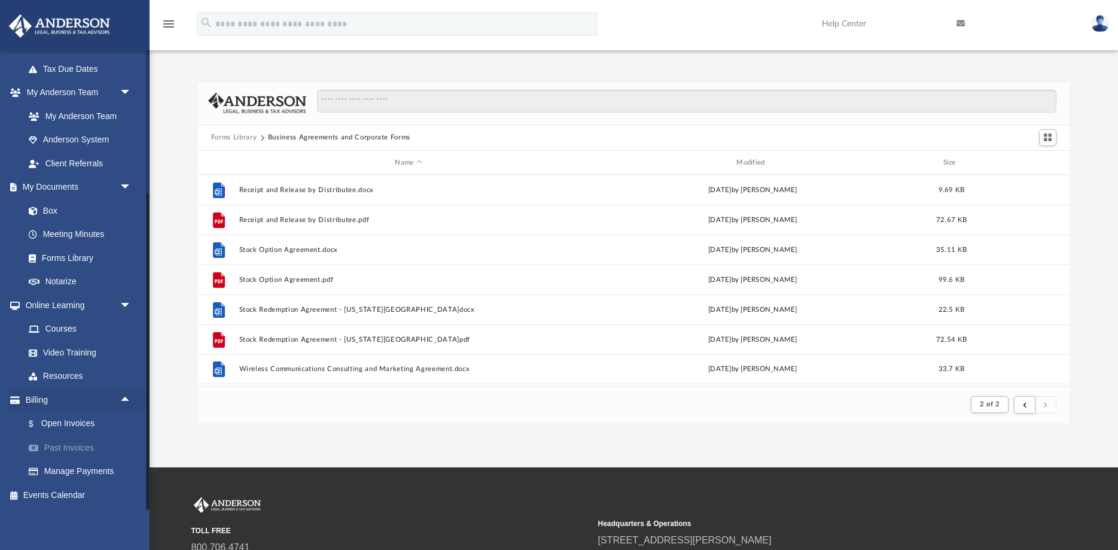
click at [82, 450] on link "Past Invoices" at bounding box center [83, 448] width 133 height 24
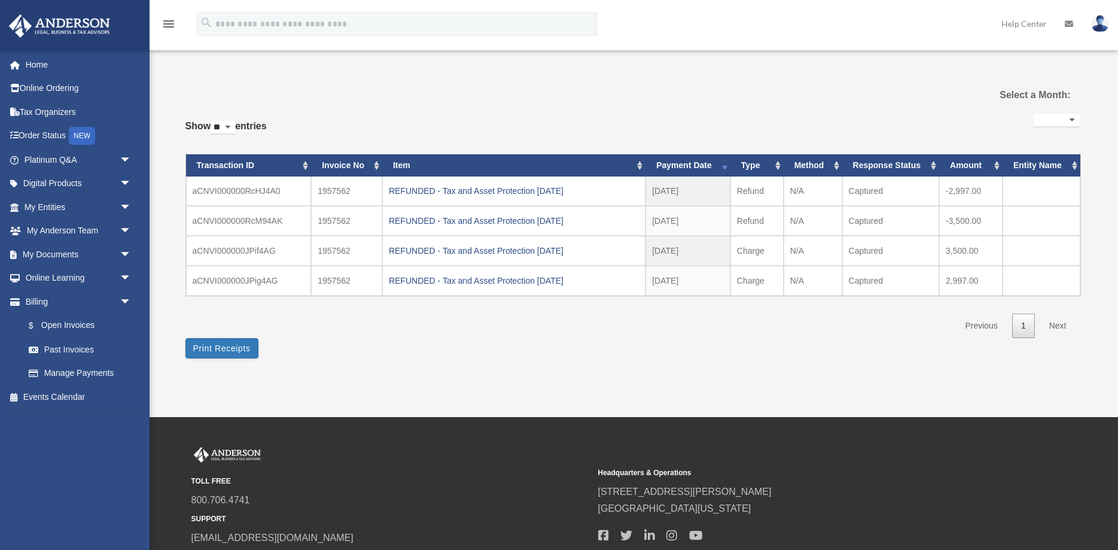
select select
click at [65, 81] on link "Online Ordering" at bounding box center [78, 89] width 141 height 24
